Goal: Transaction & Acquisition: Obtain resource

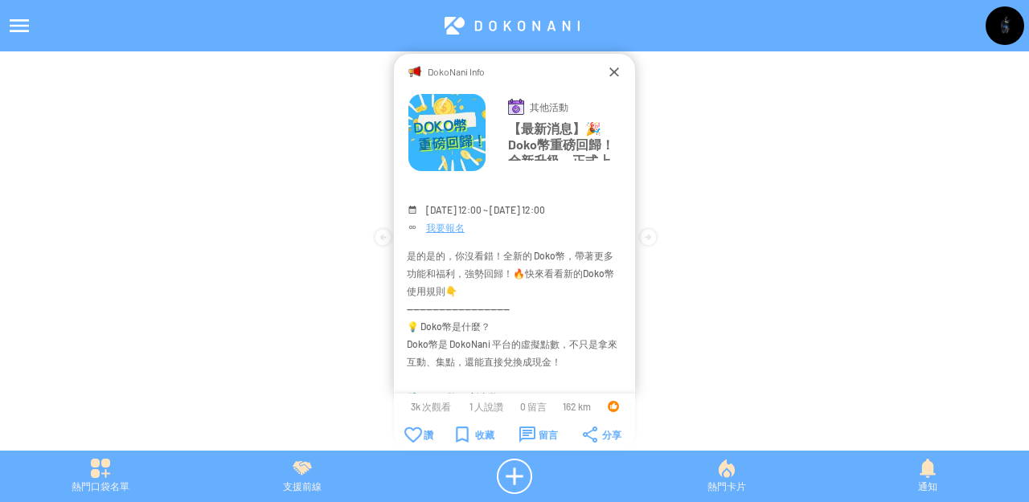
click at [1009, 24] on img at bounding box center [1004, 25] width 39 height 39
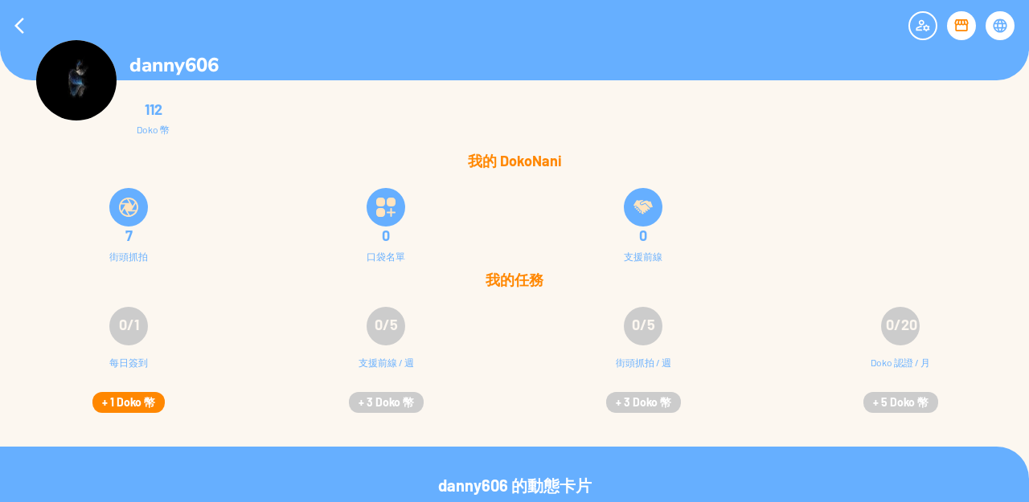
click at [124, 402] on button "+ 1 Doko 幣" at bounding box center [128, 402] width 72 height 21
click at [962, 19] on div at bounding box center [961, 25] width 29 height 29
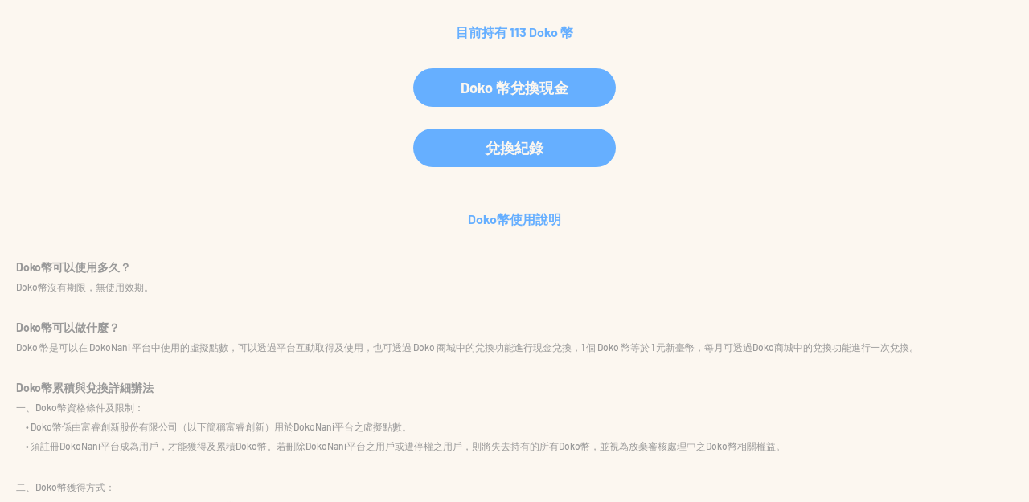
scroll to position [103, 0]
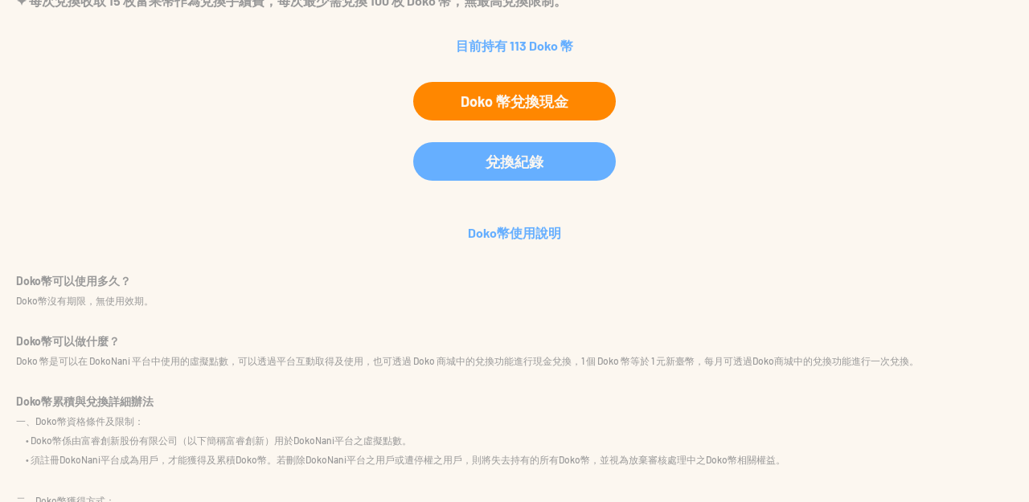
click at [533, 103] on div "Doko 幣兌換現金" at bounding box center [514, 101] width 202 height 39
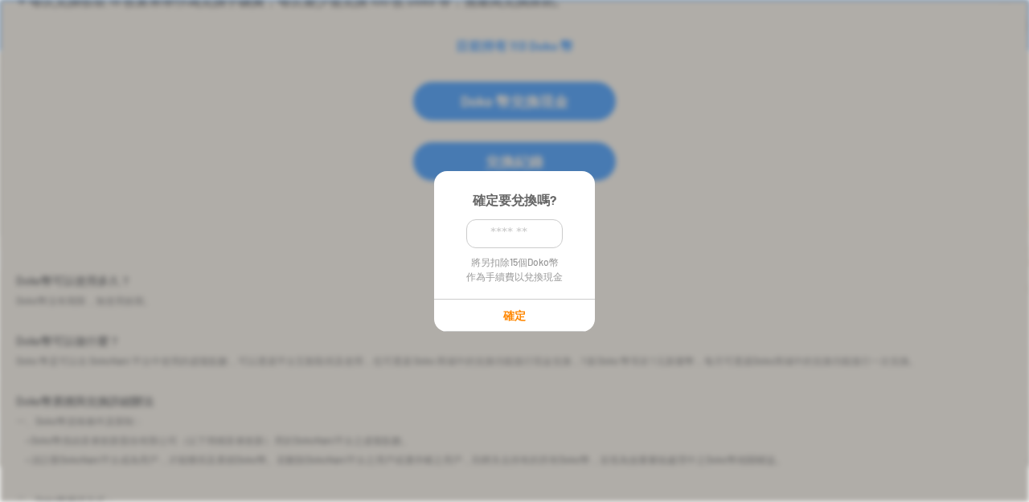
click at [504, 311] on p "確定" at bounding box center [514, 316] width 159 height 14
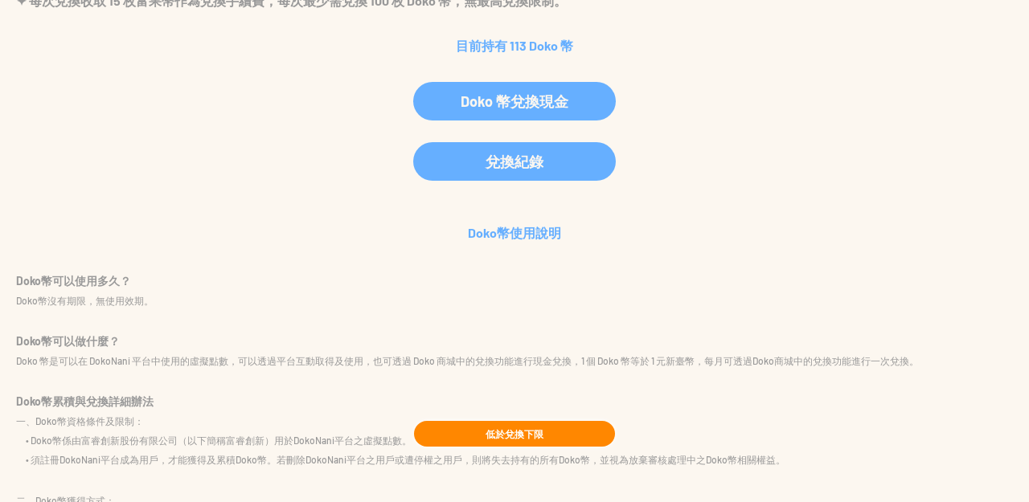
scroll to position [344, 0]
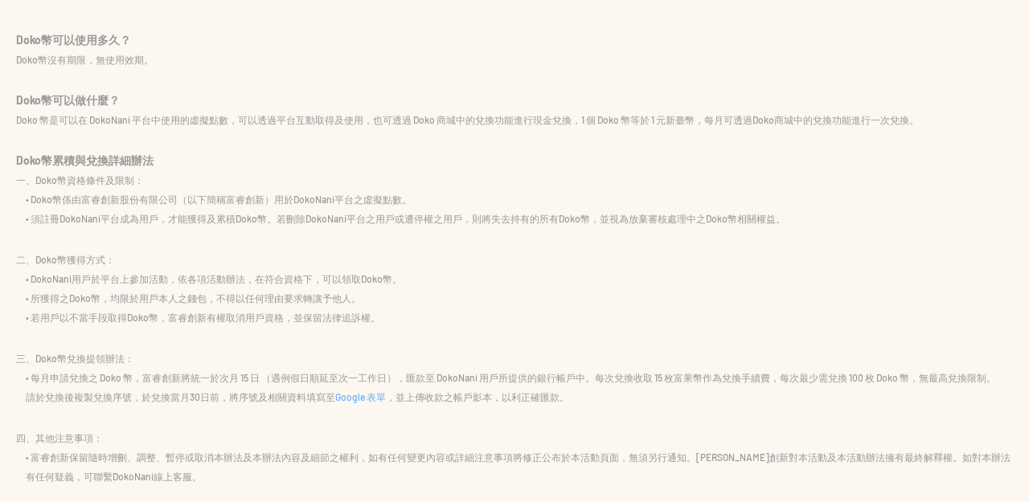
click at [320, 265] on p "二、Doko幣獲得方式：" at bounding box center [514, 259] width 996 height 19
click at [362, 395] on link "Google 表單" at bounding box center [360, 396] width 51 height 11
